Goal: Task Accomplishment & Management: Use online tool/utility

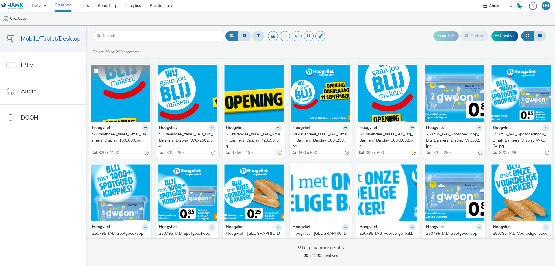
click at [118, 105] on img at bounding box center [120, 93] width 59 height 56
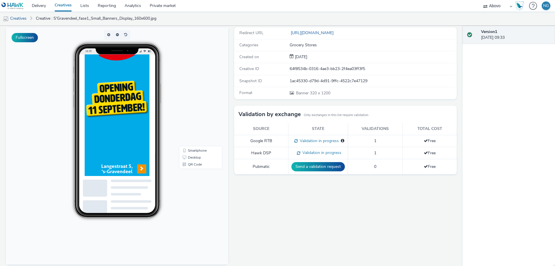
scroll to position [46, 0]
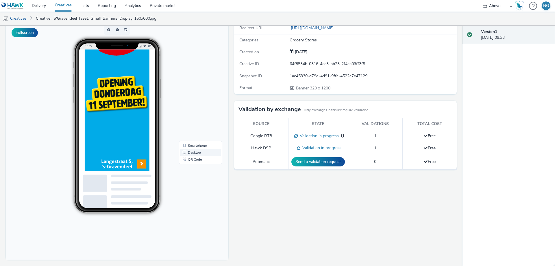
click at [194, 151] on link "Desktop" at bounding box center [200, 152] width 41 height 7
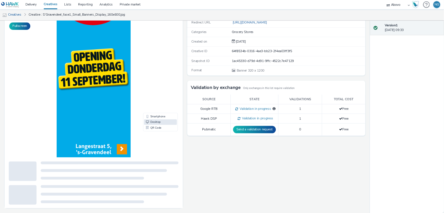
scroll to position [174, 0]
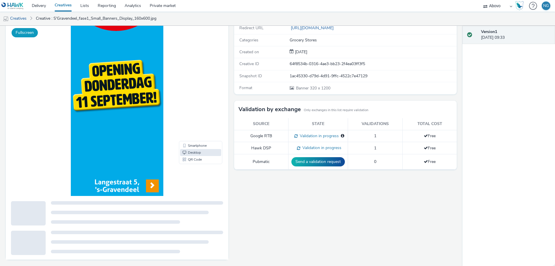
click at [36, 33] on button "Fullscreen" at bounding box center [25, 32] width 26 height 9
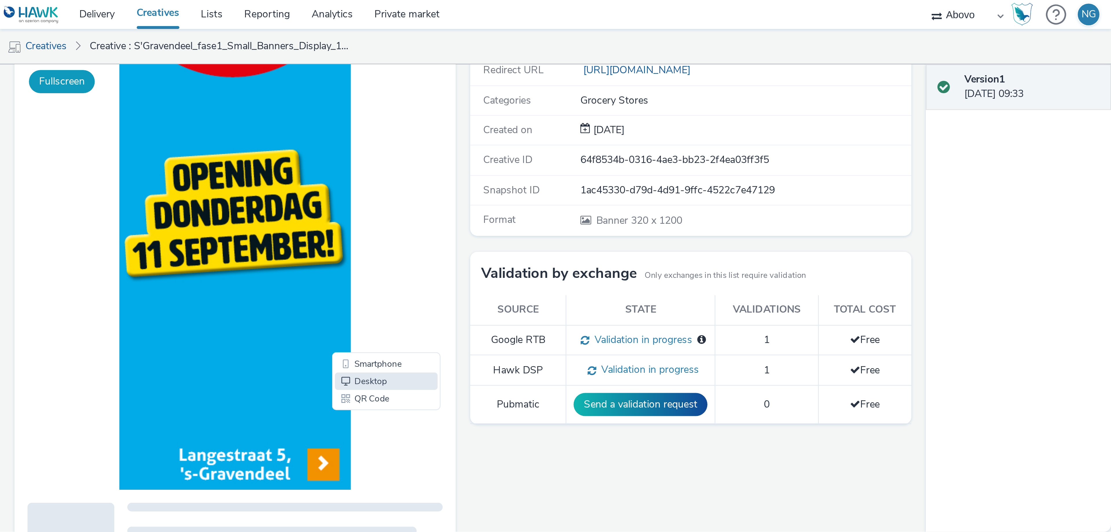
scroll to position [17, 0]
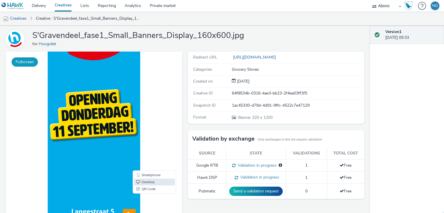
click at [24, 60] on button "Fullscreen" at bounding box center [25, 61] width 26 height 9
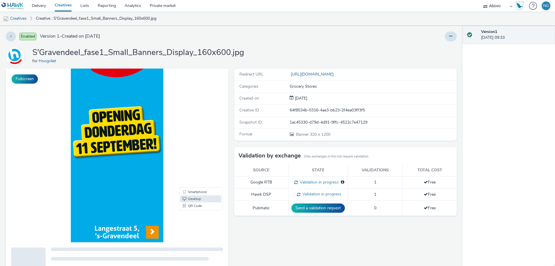
scroll to position [174, 0]
click at [15, 16] on link "Creatives" at bounding box center [14, 19] width 29 height 14
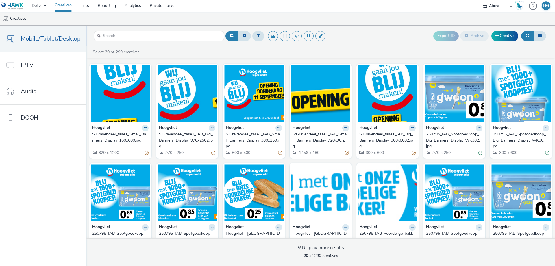
click at [142, 127] on button at bounding box center [145, 128] width 7 height 7
click at [130, 139] on link "Edit" at bounding box center [126, 138] width 43 height 12
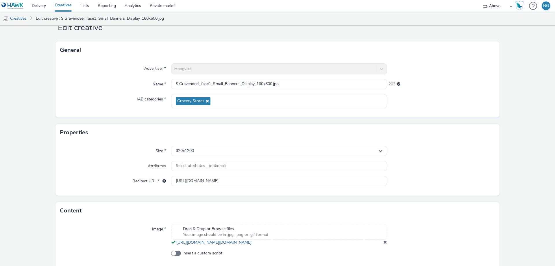
scroll to position [29, 0]
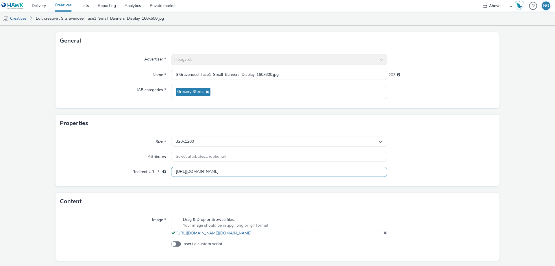
click at [257, 172] on input "[URL][DOMAIN_NAME]" at bounding box center [279, 172] width 216 height 10
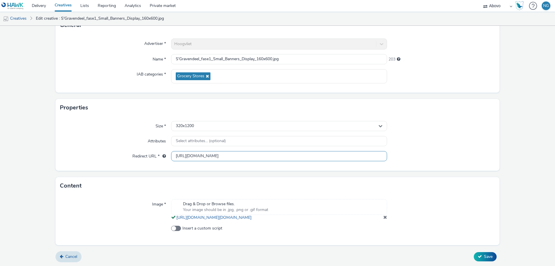
scroll to position [51, 0]
click at [276, 150] on input "[URL][DOMAIN_NAME]" at bounding box center [279, 155] width 216 height 10
paste input "[URL][DOMAIN_NAME]"
click at [259, 150] on input "[URL][DOMAIN_NAME]" at bounding box center [279, 155] width 216 height 10
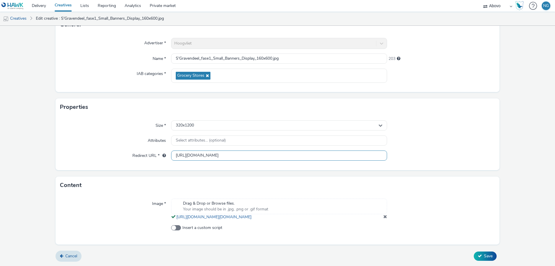
scroll to position [0, 33]
type input "[URL][DOMAIN_NAME]"
click at [486, 256] on span "Save" at bounding box center [488, 255] width 9 height 5
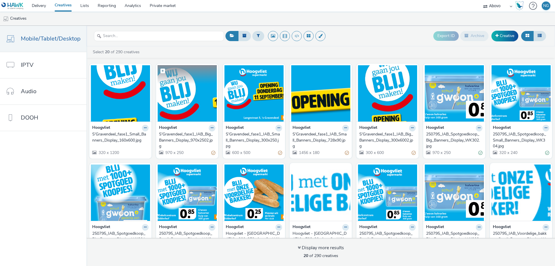
click at [175, 99] on img at bounding box center [187, 93] width 59 height 56
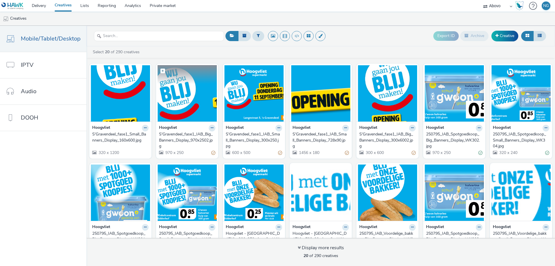
click at [166, 92] on img at bounding box center [187, 93] width 59 height 56
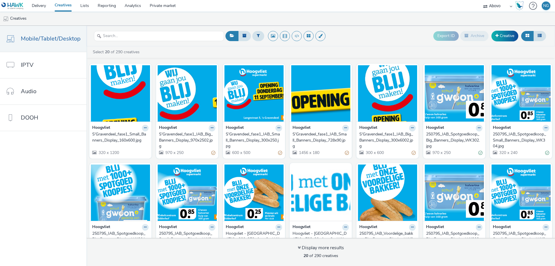
drag, startPoint x: 208, startPoint y: 126, endPoint x: 213, endPoint y: 127, distance: 5.6
click at [149, 126] on button at bounding box center [145, 128] width 7 height 7
click at [200, 141] on link "Edit" at bounding box center [193, 138] width 43 height 12
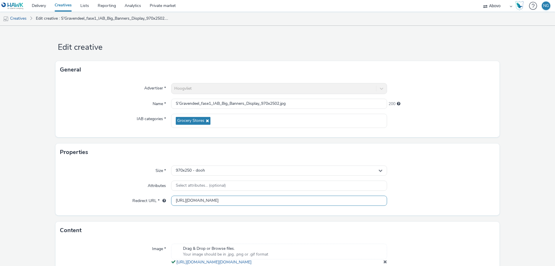
click at [273, 201] on input "[URL][DOMAIN_NAME]" at bounding box center [279, 201] width 216 height 10
paste input "[URL][DOMAIN_NAME]"
type input "[URL][DOMAIN_NAME]"
click at [425, 202] on div at bounding box center [441, 201] width 108 height 10
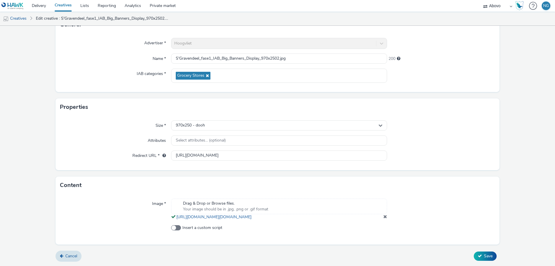
scroll to position [51, 0]
click at [484, 255] on span "Save" at bounding box center [488, 255] width 9 height 5
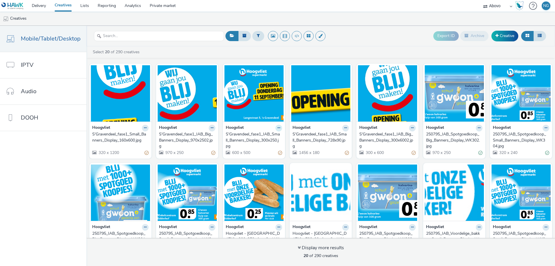
click at [149, 128] on button at bounding box center [145, 128] width 7 height 7
click at [266, 137] on link "Edit" at bounding box center [260, 138] width 43 height 12
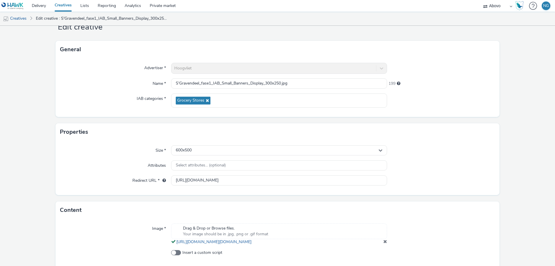
scroll to position [29, 0]
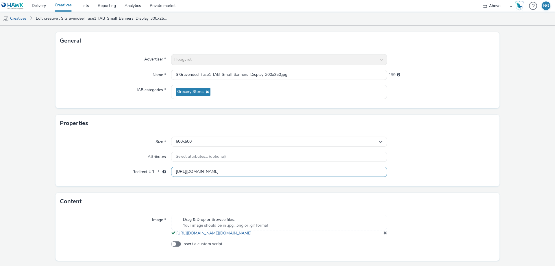
click at [263, 173] on input "[URL][DOMAIN_NAME]" at bounding box center [279, 172] width 216 height 10
drag, startPoint x: 280, startPoint y: 172, endPoint x: 435, endPoint y: 169, distance: 155.3
click at [435, 169] on div "Redirect URL * [URL][DOMAIN_NAME]" at bounding box center [277, 172] width 435 height 10
click at [206, 172] on input "[URL][DOMAIN_NAME]" at bounding box center [279, 172] width 216 height 10
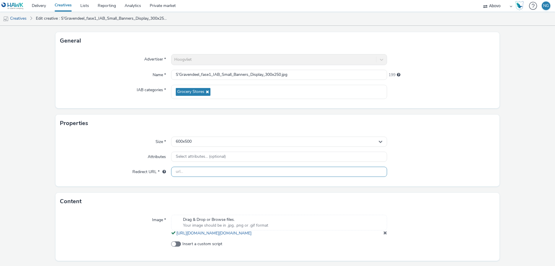
scroll to position [0, 0]
paste input "[URL][DOMAIN_NAME]"
click at [260, 172] on input "[URL][DOMAIN_NAME]" at bounding box center [279, 172] width 216 height 10
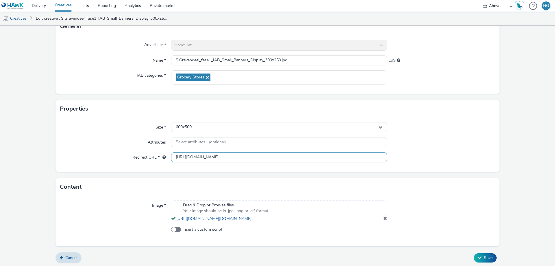
scroll to position [51, 0]
type input "[URL][DOMAIN_NAME]"
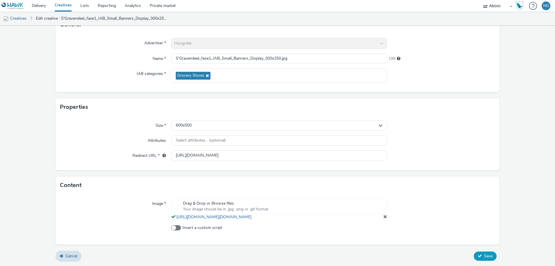
click at [484, 253] on span "Save" at bounding box center [488, 255] width 9 height 5
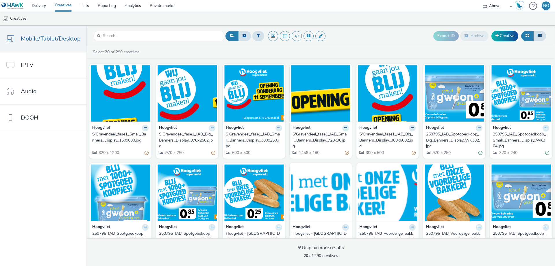
click at [147, 129] on icon at bounding box center [145, 127] width 3 height 3
click at [343, 134] on link "Edit" at bounding box center [327, 138] width 43 height 12
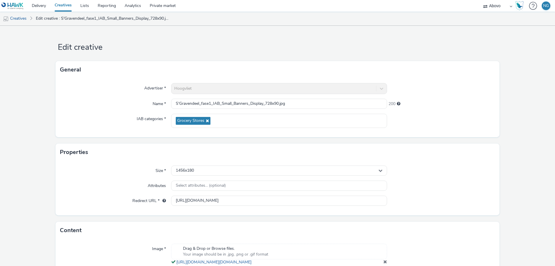
scroll to position [29, 0]
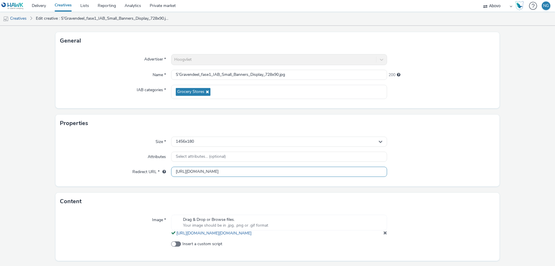
click at [261, 172] on input "[URL][DOMAIN_NAME]" at bounding box center [279, 172] width 216 height 10
paste input "[URL][DOMAIN_NAME]"
type input "[URL][DOMAIN_NAME][DOMAIN_NAME]"
paste input "[URL][DOMAIN_NAME]"
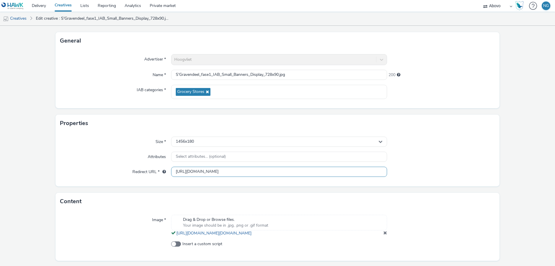
scroll to position [0, 38]
click at [261, 172] on input "[URL][DOMAIN_NAME]" at bounding box center [279, 172] width 216 height 10
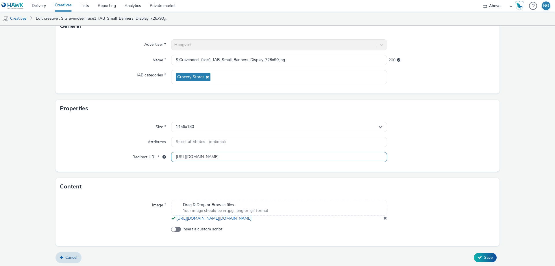
scroll to position [51, 0]
type input "[URL][DOMAIN_NAME]"
click at [488, 256] on span "Save" at bounding box center [488, 255] width 9 height 5
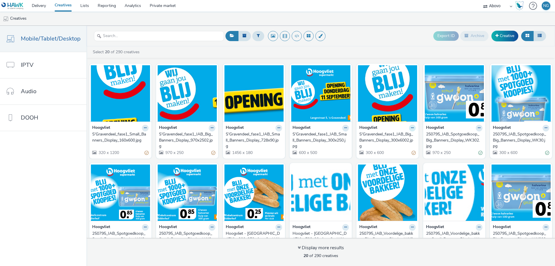
click at [147, 127] on icon at bounding box center [145, 127] width 3 height 3
click at [401, 141] on link "Edit" at bounding box center [394, 138] width 43 height 12
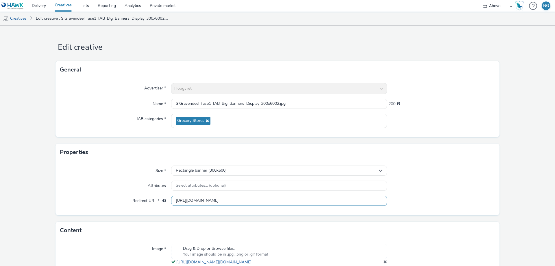
click at [306, 200] on input "[URL][DOMAIN_NAME]" at bounding box center [279, 201] width 216 height 10
paste input "[URL][DOMAIN_NAME]"
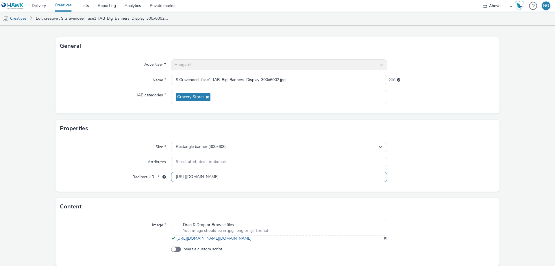
scroll to position [51, 0]
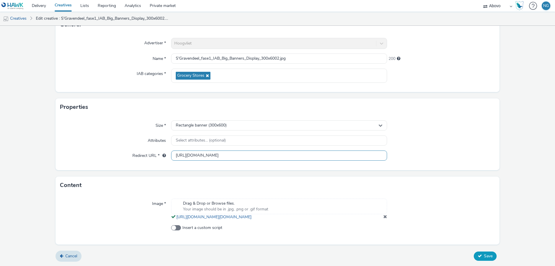
type input "[URL][DOMAIN_NAME]"
click at [484, 260] on button "Save" at bounding box center [485, 255] width 23 height 9
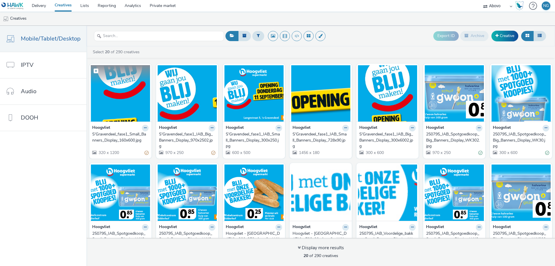
click at [130, 99] on img at bounding box center [120, 93] width 59 height 56
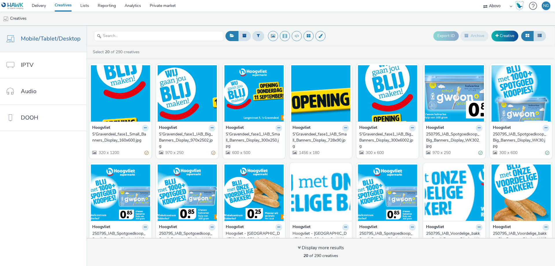
click at [144, 128] on icon at bounding box center [145, 127] width 3 height 3
click at [129, 141] on link "Edit" at bounding box center [126, 138] width 43 height 12
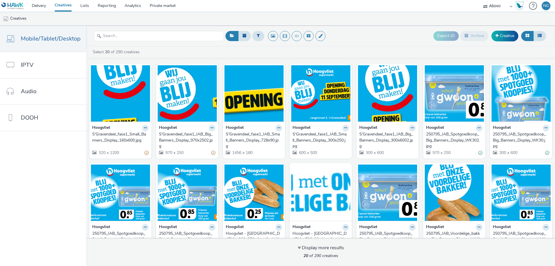
click at [147, 127] on icon at bounding box center [145, 127] width 3 height 3
click at [200, 137] on link "Edit" at bounding box center [193, 138] width 43 height 12
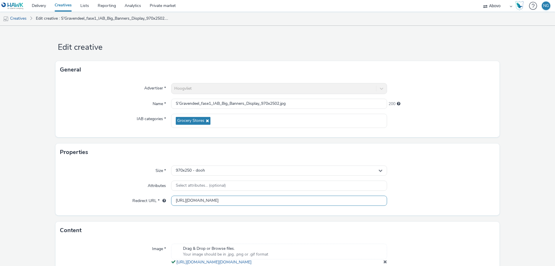
scroll to position [0, 39]
drag, startPoint x: 261, startPoint y: 202, endPoint x: 442, endPoint y: 208, distance: 181.7
click at [442, 208] on div "Size * 970x250 - dooh Attributes Select attributes... (optional) Redirect URL *…" at bounding box center [278, 188] width 444 height 54
click at [437, 209] on div "Size * 970x250 - dooh Attributes Select attributes... (optional) Redirect URL *…" at bounding box center [278, 188] width 444 height 54
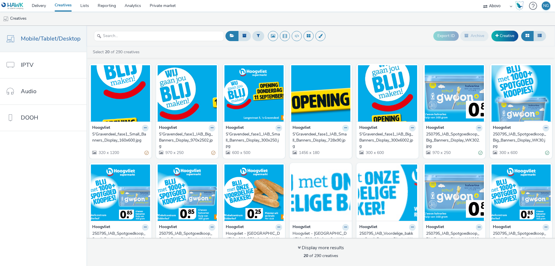
click at [147, 129] on icon at bounding box center [145, 127] width 3 height 3
click at [334, 136] on link "Edit" at bounding box center [327, 138] width 43 height 12
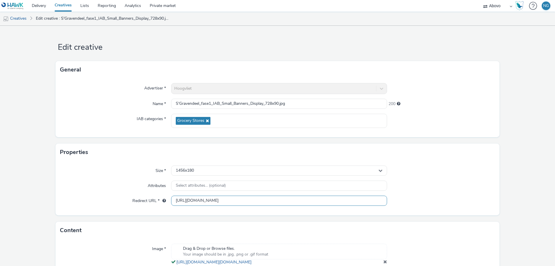
scroll to position [0, 43]
drag, startPoint x: 273, startPoint y: 201, endPoint x: 431, endPoint y: 202, distance: 157.6
click at [431, 202] on div "Redirect URL * https://www.hoogvliet.com/openingen/s-gravendeel?utm_source=smal…" at bounding box center [277, 201] width 435 height 10
click at [450, 203] on div at bounding box center [441, 201] width 108 height 10
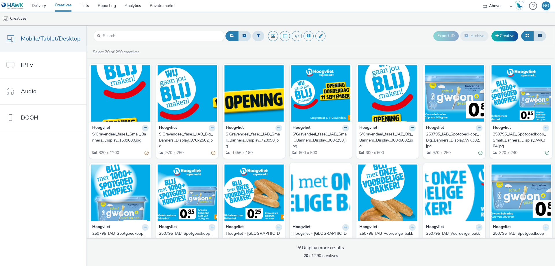
drag, startPoint x: 410, startPoint y: 126, endPoint x: 407, endPoint y: 127, distance: 3.2
click at [147, 126] on icon at bounding box center [145, 127] width 3 height 3
click at [384, 139] on link "Edit" at bounding box center [394, 138] width 43 height 12
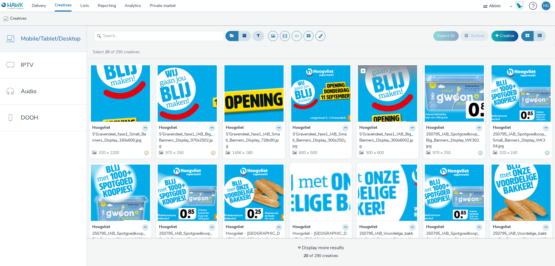
click at [386, 102] on img at bounding box center [387, 93] width 59 height 56
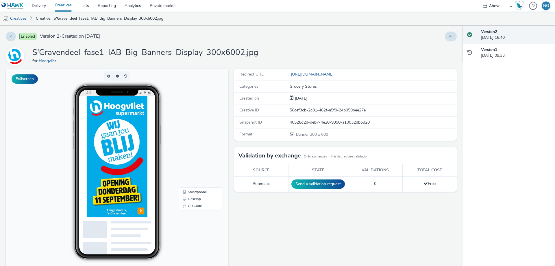
click at [36, 83] on body "16:43 Smartphone Desktop QR Code" at bounding box center [117, 187] width 223 height 237
click at [31, 80] on button "Fullscreen" at bounding box center [25, 78] width 26 height 9
